Goal: Navigation & Orientation: Find specific page/section

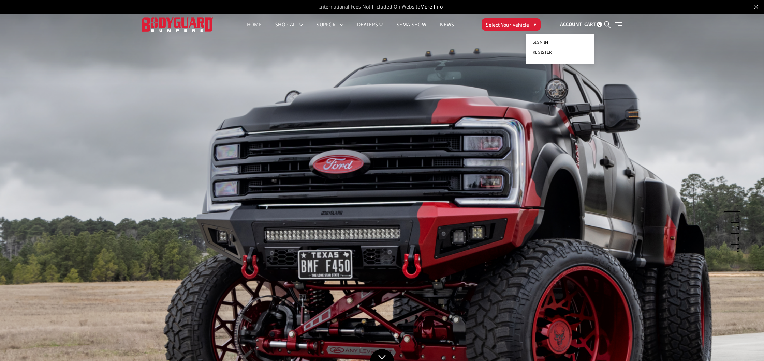
click at [541, 44] on span "Sign in" at bounding box center [540, 42] width 15 height 6
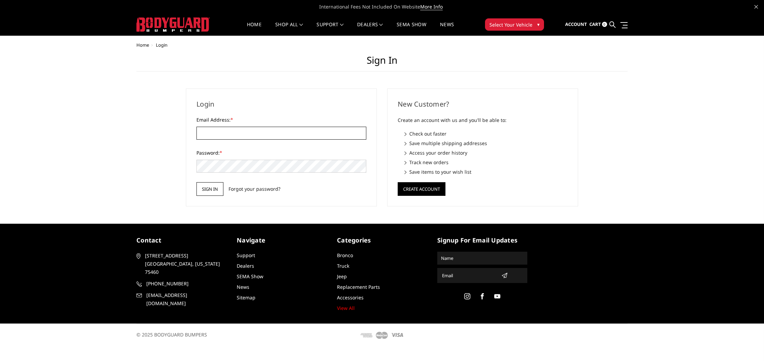
type input "jay@offroadking.com"
click at [205, 186] on input "Sign in" at bounding box center [209, 189] width 27 height 14
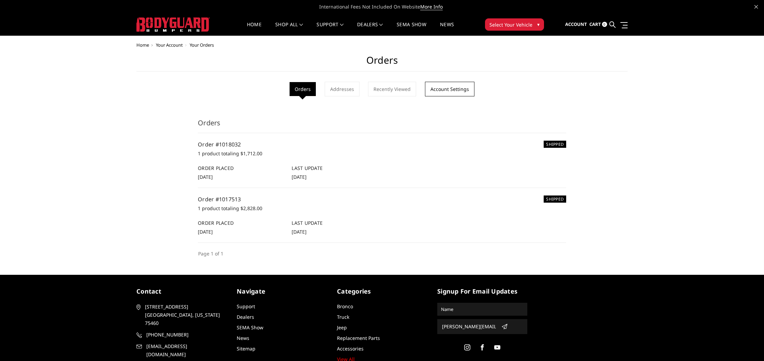
click at [454, 89] on link "Account Settings" at bounding box center [449, 89] width 49 height 15
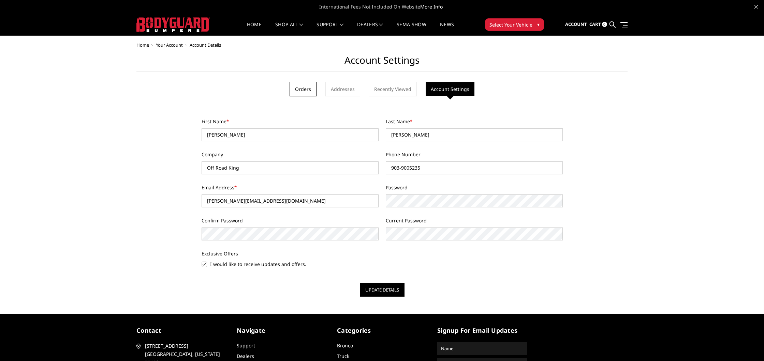
click at [304, 88] on link "Orders" at bounding box center [302, 89] width 27 height 15
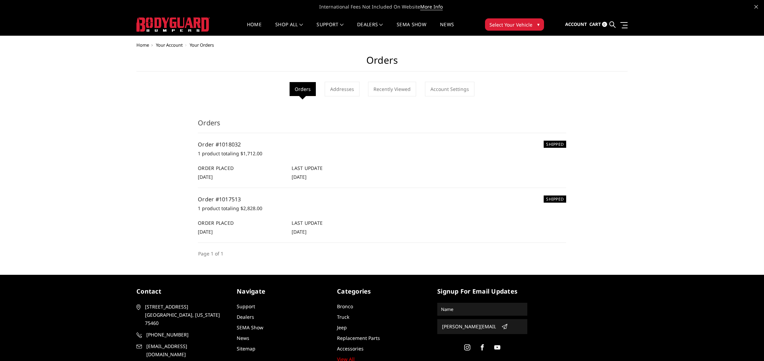
click at [167, 20] on img at bounding box center [172, 24] width 73 height 14
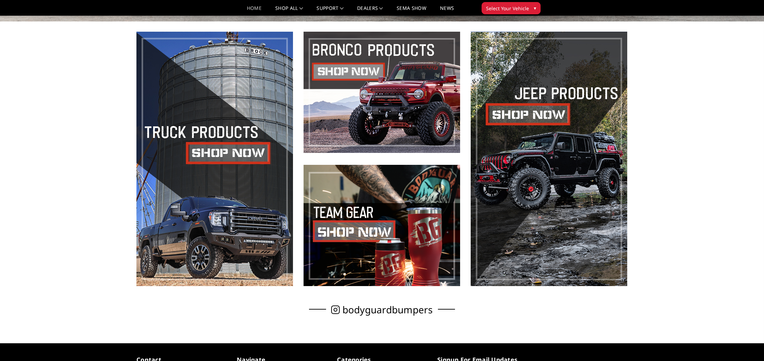
scroll to position [491, 0]
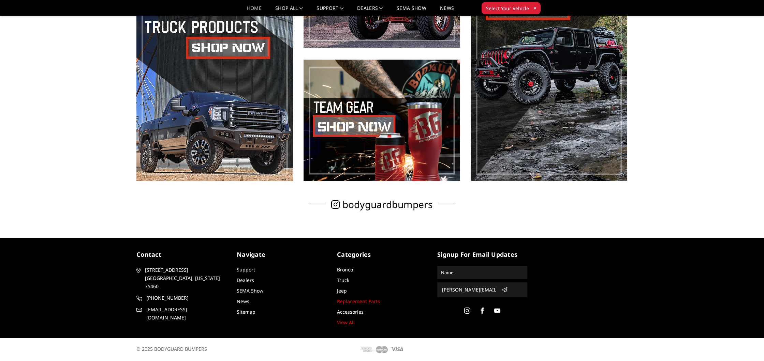
click at [368, 300] on link "Replacement Parts" at bounding box center [358, 301] width 43 height 6
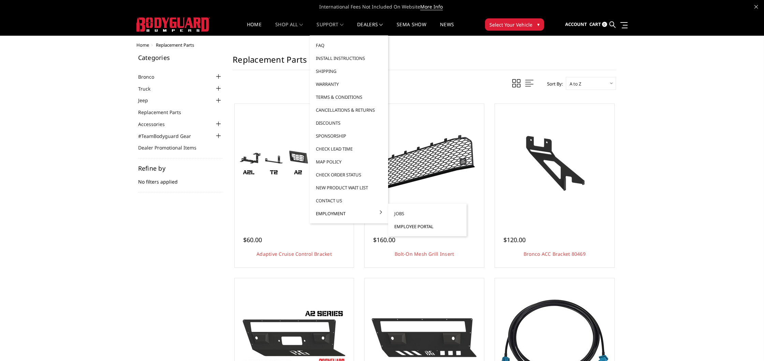
click at [408, 226] on link "Employee Portal" at bounding box center [427, 226] width 73 height 13
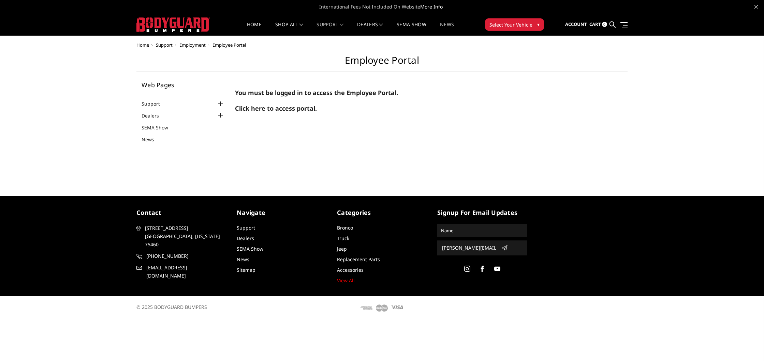
click at [449, 24] on link "News" at bounding box center [447, 28] width 14 height 13
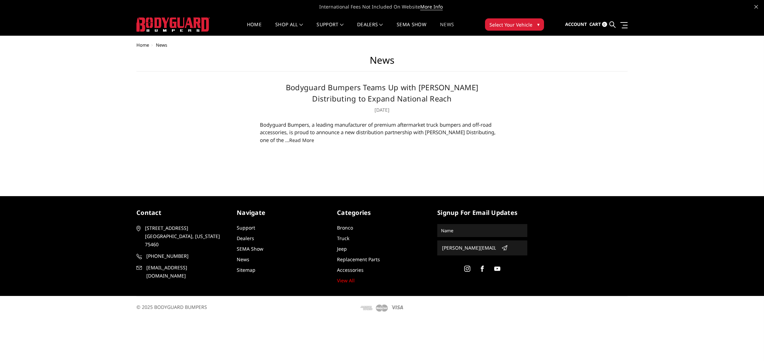
click at [289, 141] on link "read more" at bounding box center [301, 140] width 25 height 6
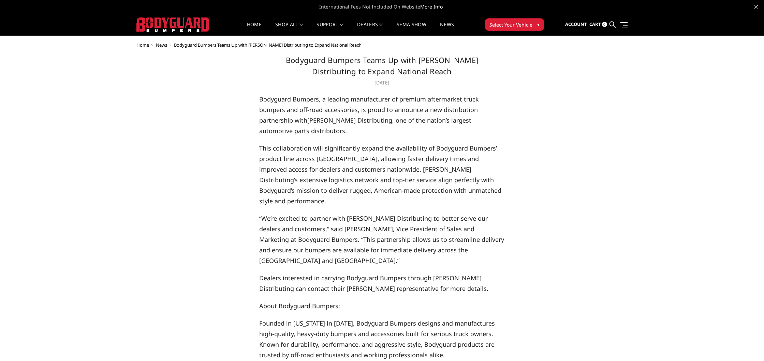
click at [198, 30] on img at bounding box center [172, 24] width 73 height 14
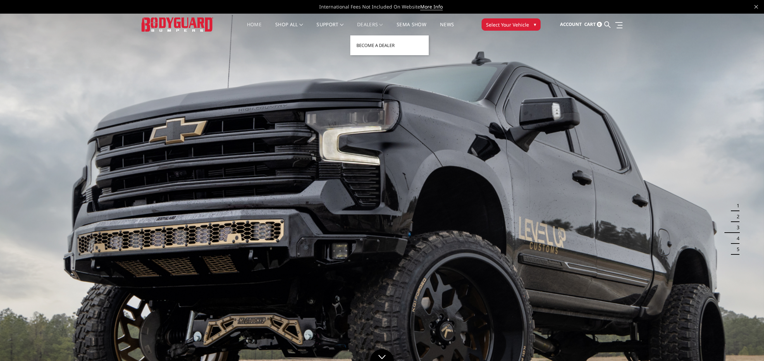
click at [370, 26] on link "Dealers" at bounding box center [370, 28] width 26 height 13
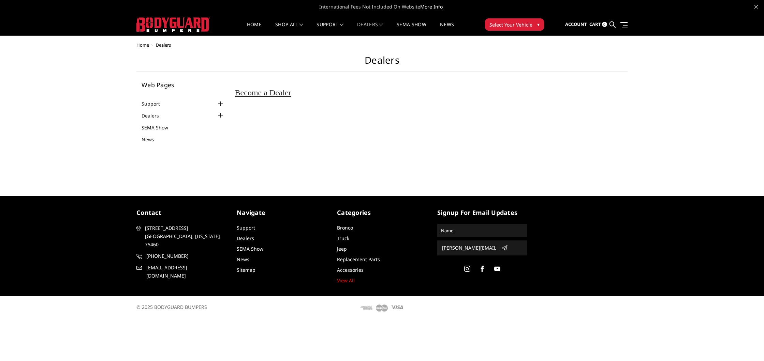
click at [153, 128] on link "SEMA Show" at bounding box center [158, 127] width 35 height 7
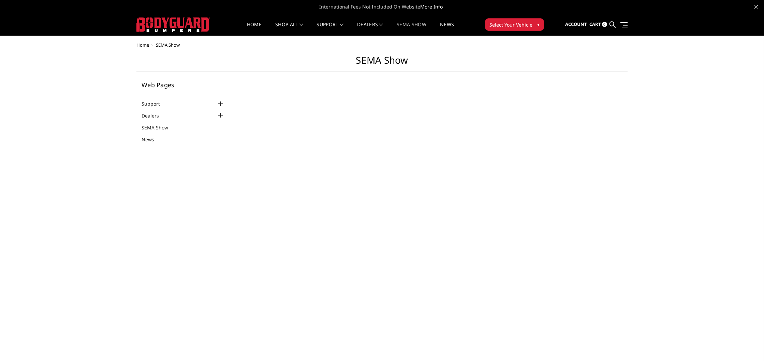
select select "US"
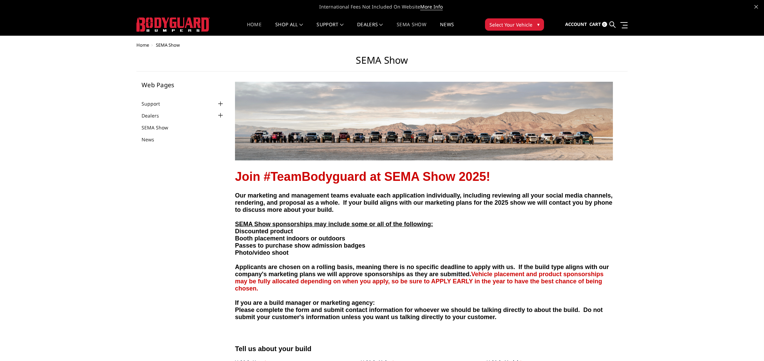
click at [251, 24] on link "Home" at bounding box center [254, 28] width 15 height 13
